Goal: Transaction & Acquisition: Purchase product/service

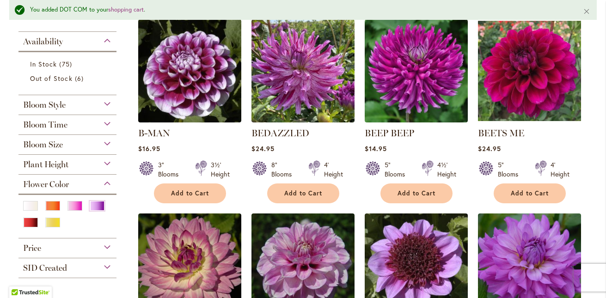
scroll to position [213, 0]
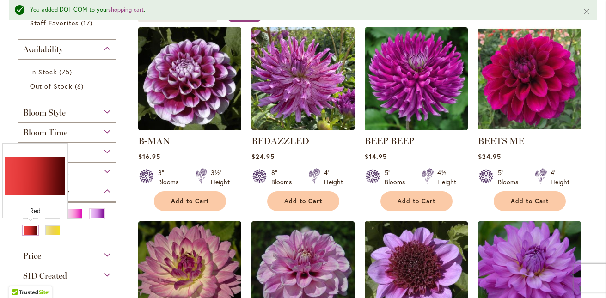
click at [35, 228] on div "Red" at bounding box center [30, 231] width 15 height 10
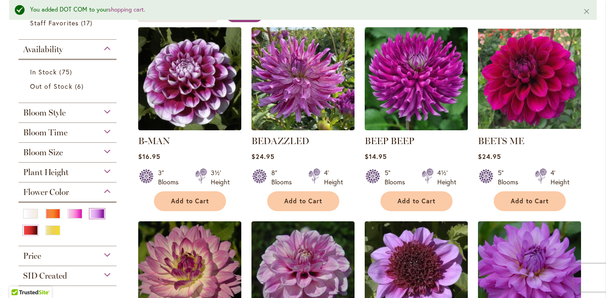
click at [95, 215] on div "Purple" at bounding box center [97, 214] width 15 height 10
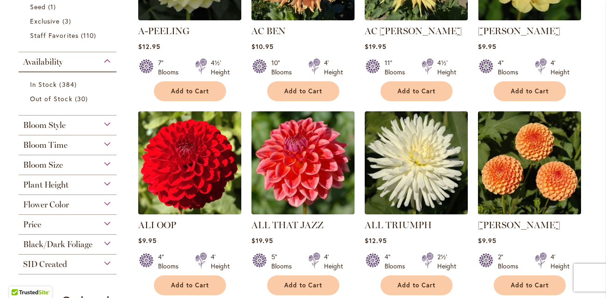
scroll to position [312, 0]
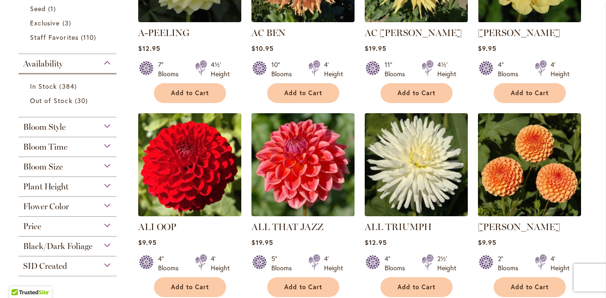
click at [109, 204] on div "Flower Color" at bounding box center [67, 204] width 98 height 15
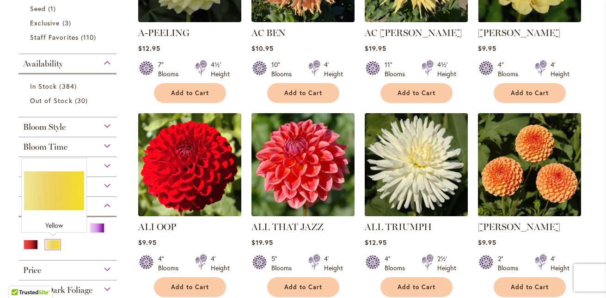
click at [55, 245] on div "Yellow" at bounding box center [52, 245] width 15 height 10
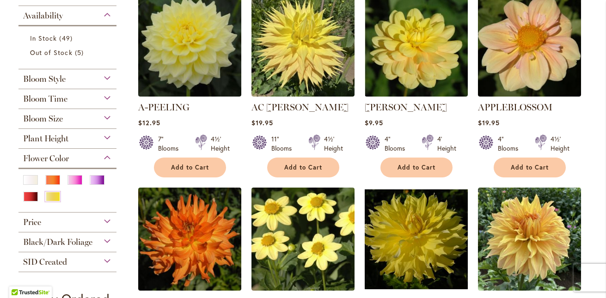
scroll to position [226, 0]
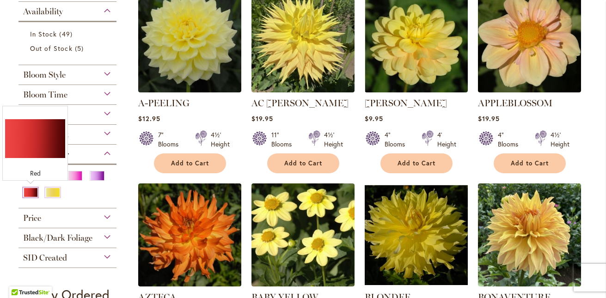
click at [32, 191] on div "Red" at bounding box center [30, 193] width 15 height 10
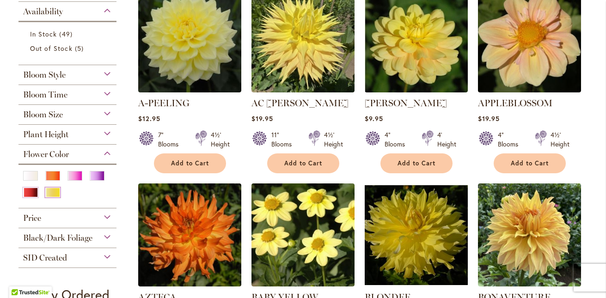
click at [52, 193] on div "Yellow" at bounding box center [52, 193] width 15 height 10
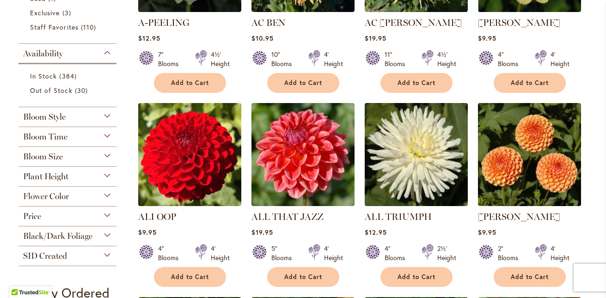
scroll to position [324, 0]
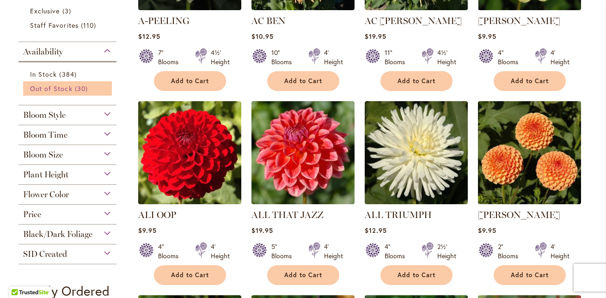
click at [77, 86] on span "30 items" at bounding box center [82, 89] width 15 height 10
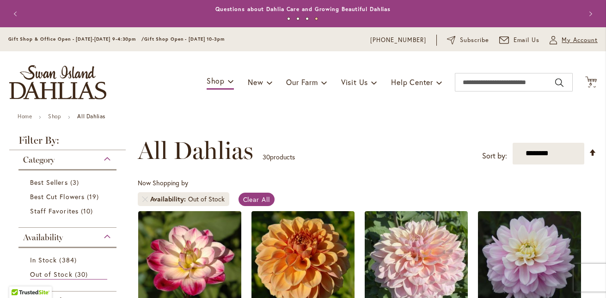
click at [571, 37] on span "My Account" at bounding box center [580, 40] width 36 height 9
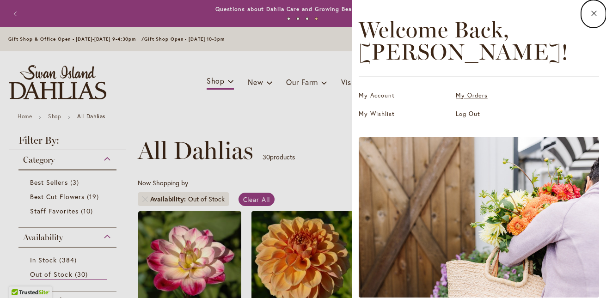
click at [460, 96] on link "My Orders" at bounding box center [502, 95] width 92 height 9
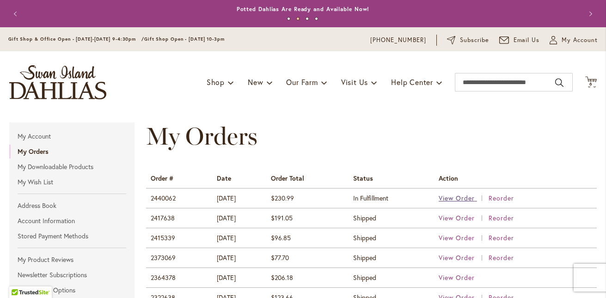
click at [470, 196] on span "View Order" at bounding box center [457, 198] width 36 height 9
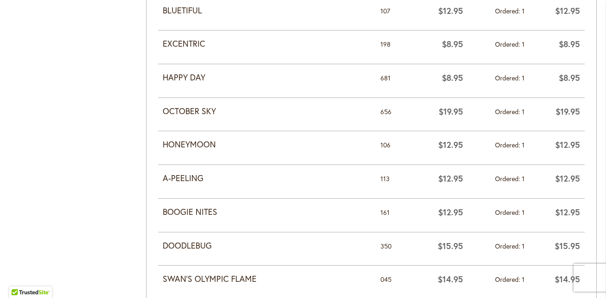
scroll to position [632, 0]
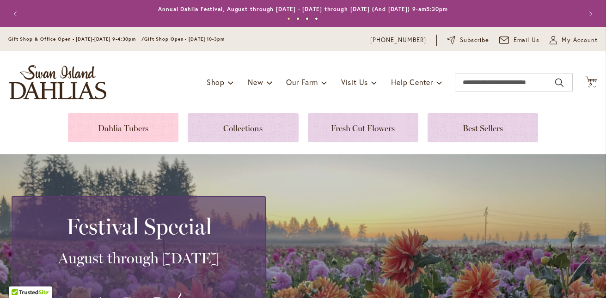
click at [157, 123] on link at bounding box center [123, 127] width 110 height 29
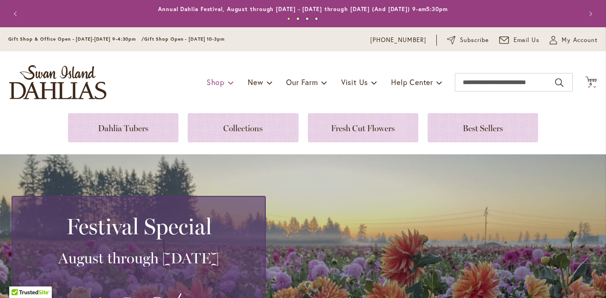
click at [228, 81] on span at bounding box center [231, 82] width 6 height 15
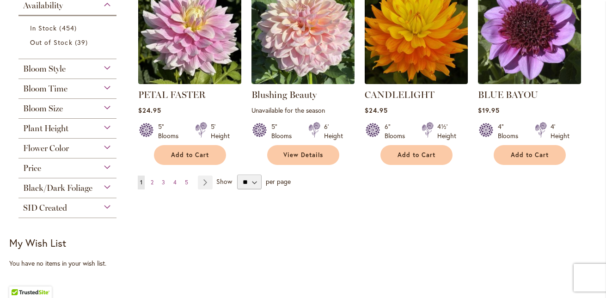
scroll to position [777, 0]
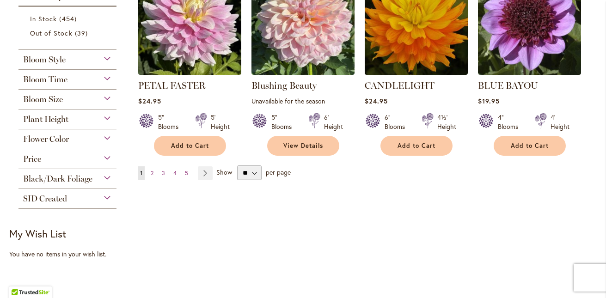
click at [111, 137] on div "Flower Color" at bounding box center [67, 136] width 98 height 15
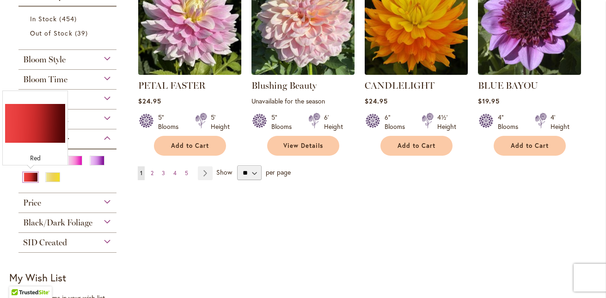
click at [30, 178] on div "Red" at bounding box center [30, 177] width 15 height 10
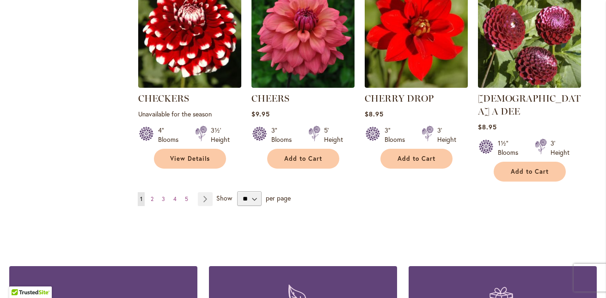
scroll to position [814, 0]
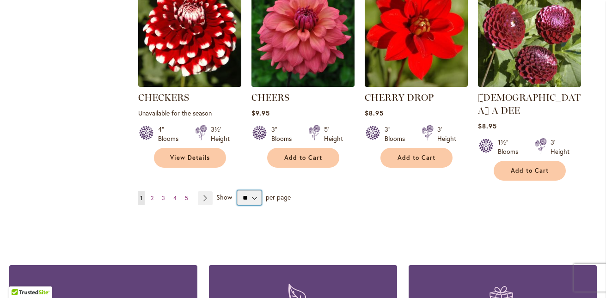
select select "**"
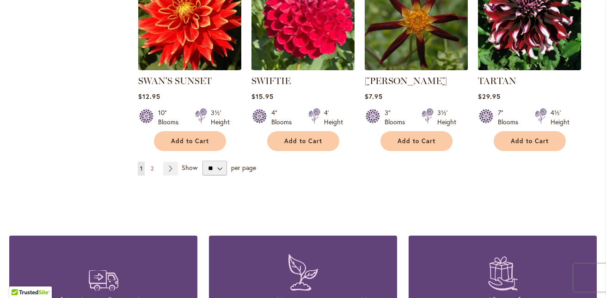
scroll to position [3240, 0]
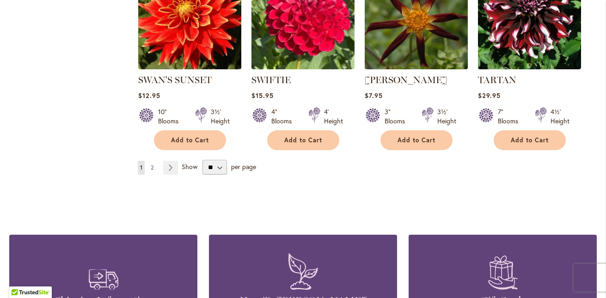
click at [151, 164] on span "2" at bounding box center [152, 167] width 3 height 7
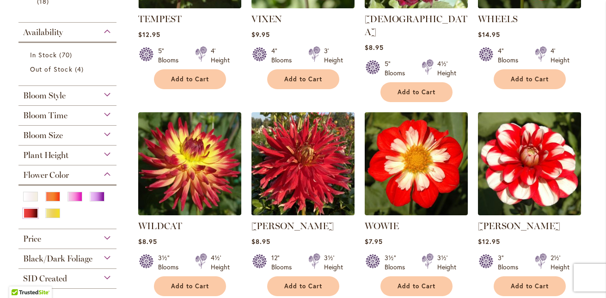
scroll to position [319, 0]
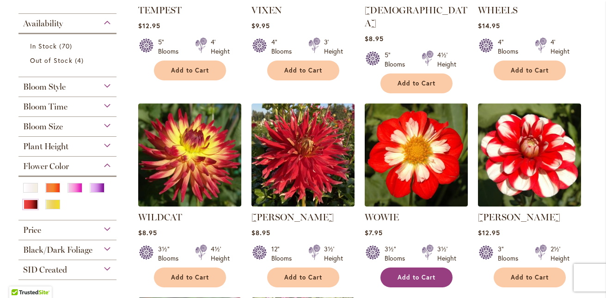
click at [411, 274] on span "Add to Cart" at bounding box center [417, 278] width 38 height 8
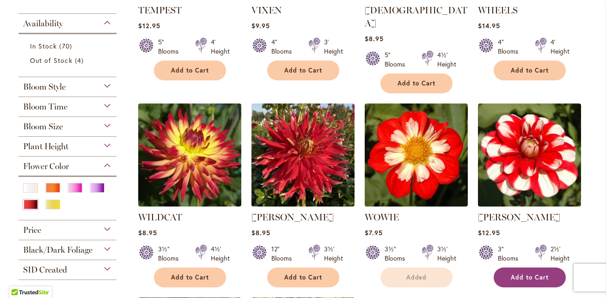
click at [527, 274] on span "Add to Cart" at bounding box center [530, 278] width 38 height 8
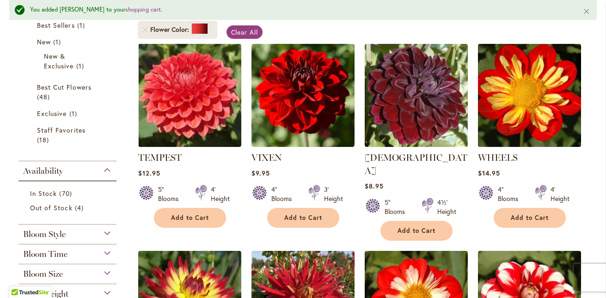
scroll to position [205, 0]
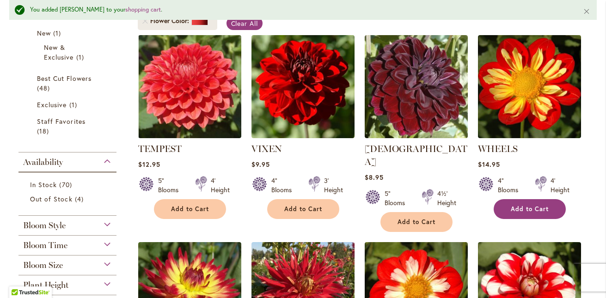
click at [548, 203] on button "Add to Cart" at bounding box center [530, 209] width 72 height 20
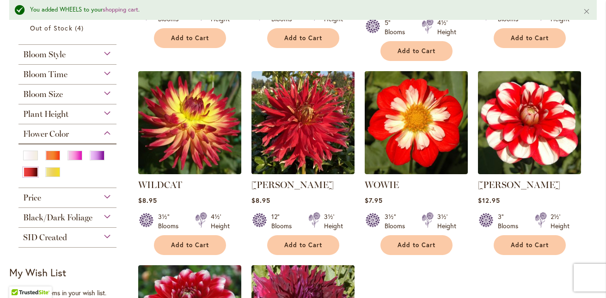
scroll to position [366, 0]
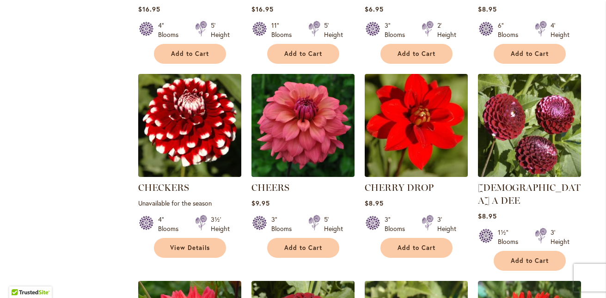
scroll to position [720, 0]
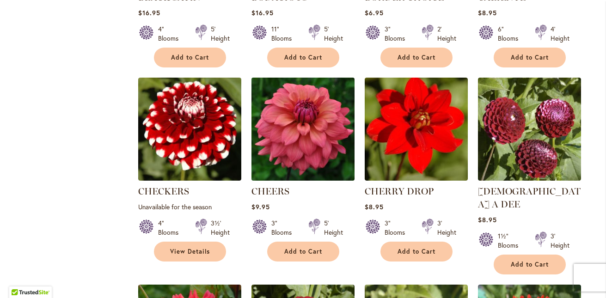
click at [307, 172] on img at bounding box center [303, 129] width 108 height 108
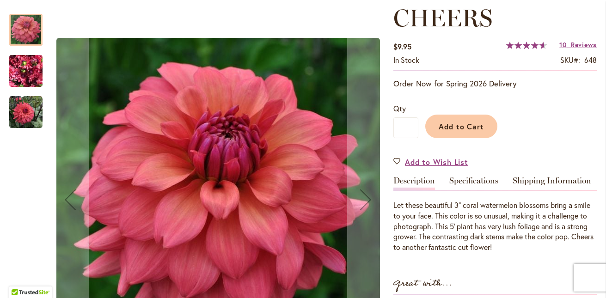
scroll to position [128, 0]
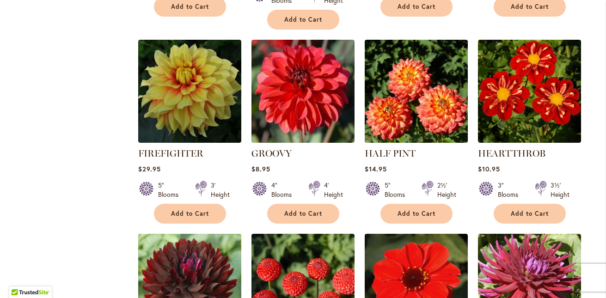
scroll to position [1354, 0]
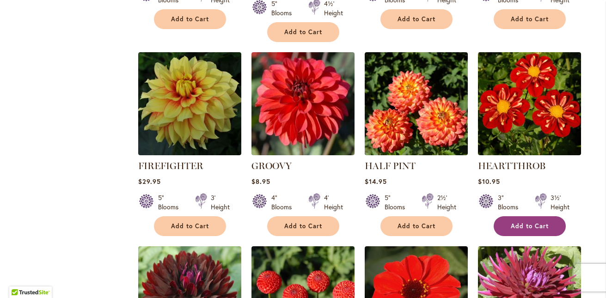
click at [533, 222] on span "Add to Cart" at bounding box center [530, 226] width 38 height 8
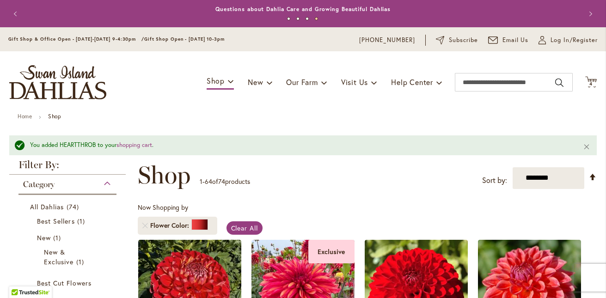
scroll to position [0, 0]
click at [143, 223] on link "Remove Flower Color Red" at bounding box center [145, 226] width 6 height 6
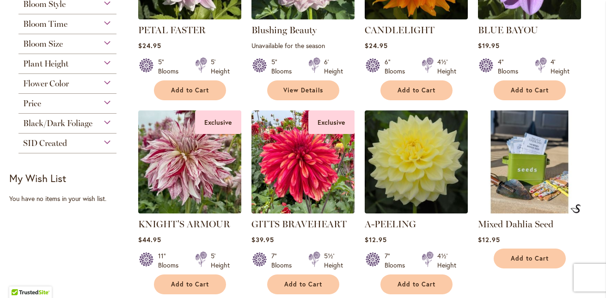
scroll to position [831, 0]
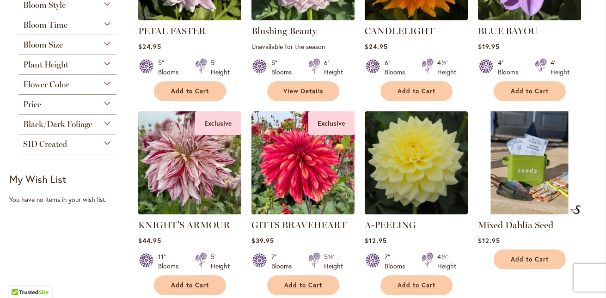
click at [110, 82] on div "Flower Color" at bounding box center [67, 82] width 98 height 15
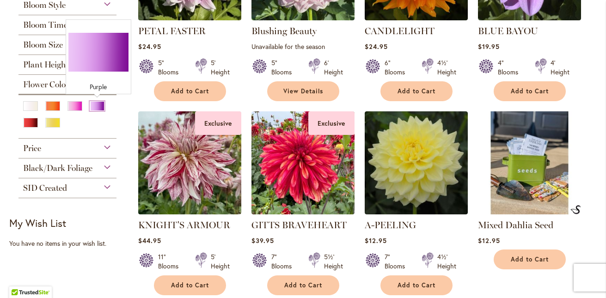
click at [92, 103] on div "Purple" at bounding box center [97, 106] width 15 height 10
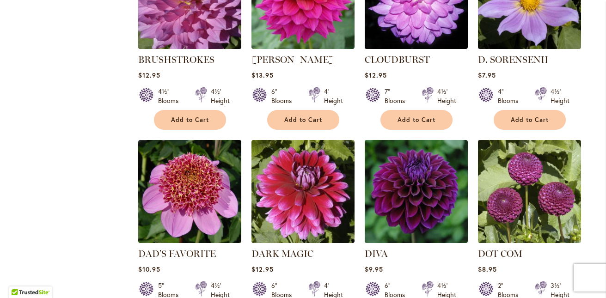
scroll to position [896, 0]
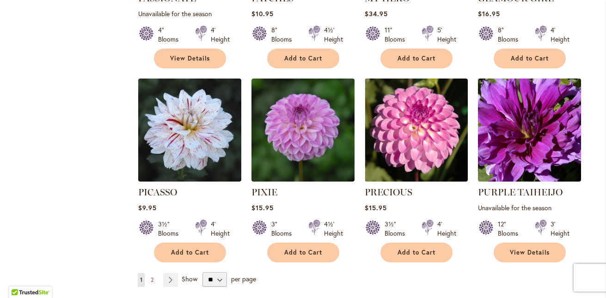
scroll to position [3150, 0]
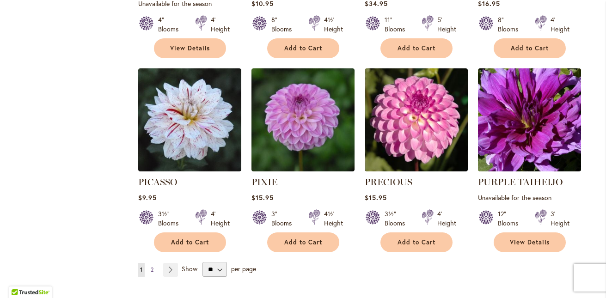
click at [153, 266] on span "2" at bounding box center [152, 269] width 3 height 7
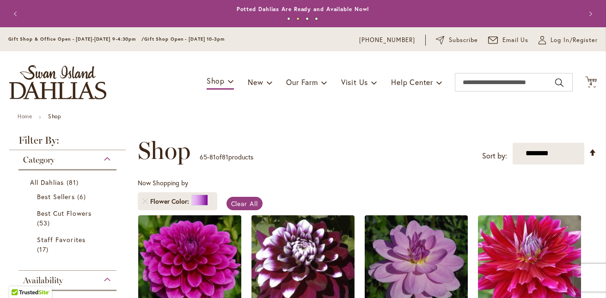
click at [141, 160] on span "Shop" at bounding box center [164, 151] width 53 height 28
click at [237, 201] on span "Clear All" at bounding box center [244, 203] width 27 height 9
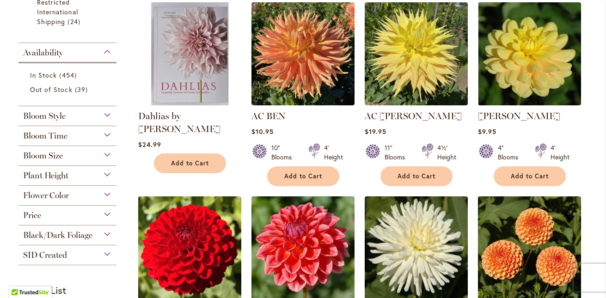
scroll to position [721, 0]
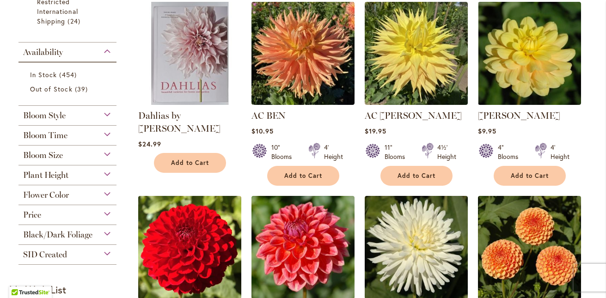
click at [109, 190] on div "Flower Color" at bounding box center [67, 192] width 98 height 15
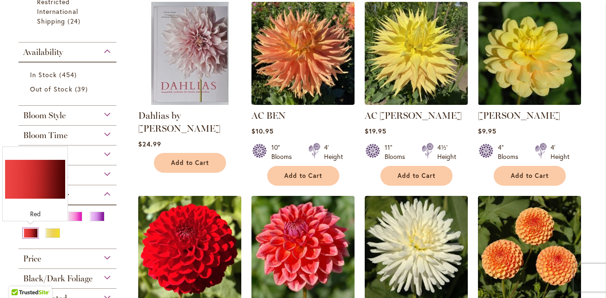
click at [27, 230] on div "Red" at bounding box center [30, 233] width 15 height 10
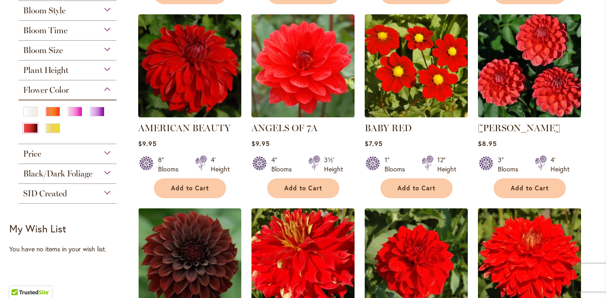
scroll to position [396, 0]
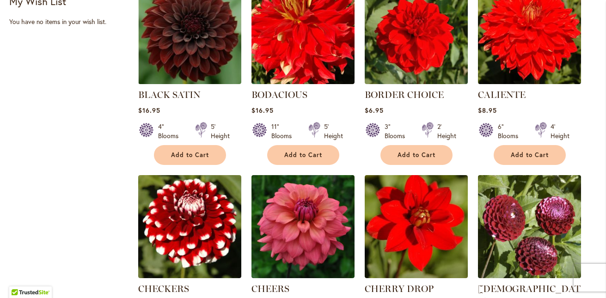
scroll to position [636, 0]
